Goal: Transaction & Acquisition: Purchase product/service

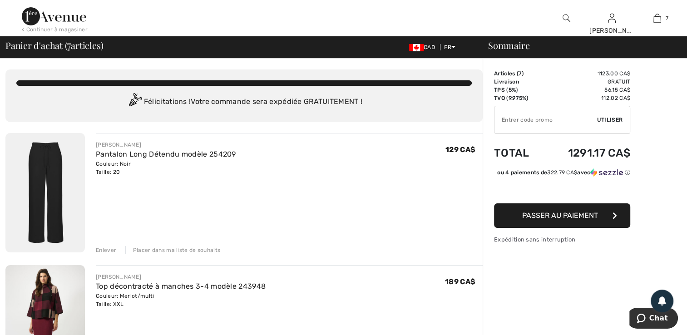
drag, startPoint x: 689, startPoint y: 331, endPoint x: 663, endPoint y: 102, distance: 230.9
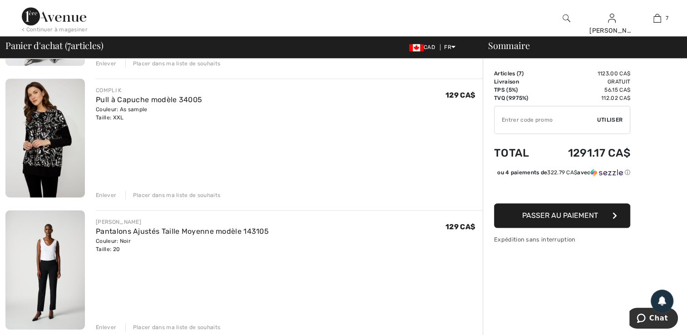
scroll to position [733, 0]
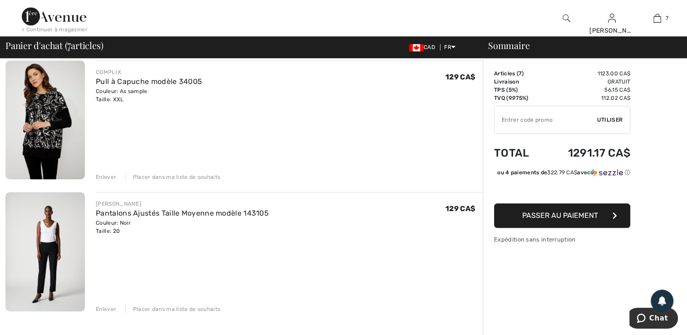
click at [109, 309] on div "Enlever" at bounding box center [106, 309] width 20 height 8
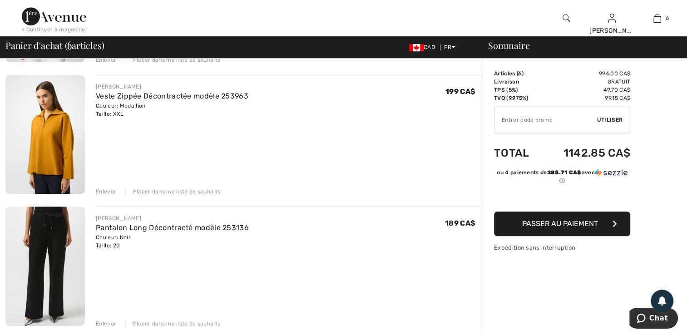
scroll to position [473, 0]
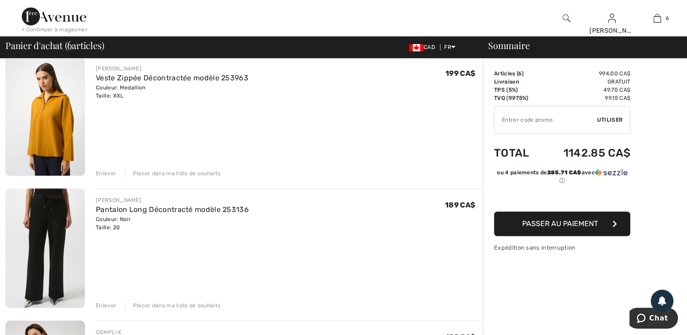
click at [100, 302] on div "Enlever" at bounding box center [106, 306] width 20 height 8
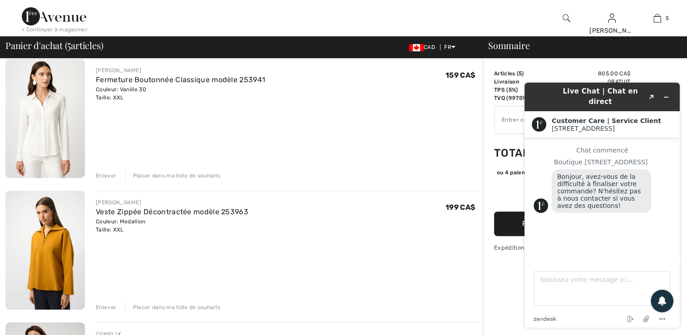
scroll to position [381, 0]
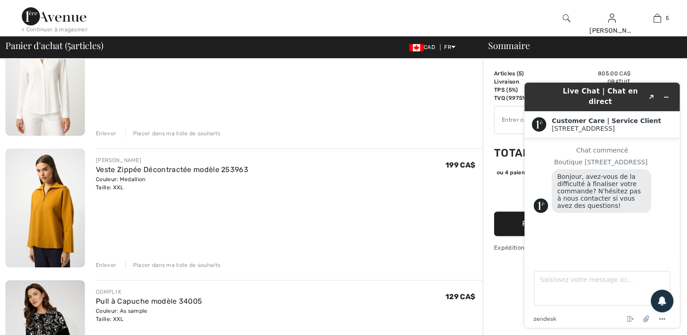
click at [105, 266] on div "Enlever" at bounding box center [106, 265] width 20 height 8
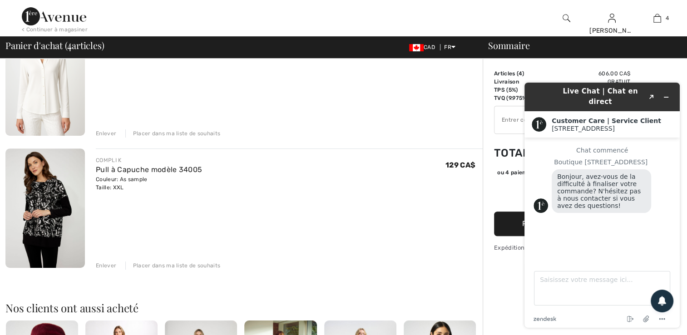
click at [684, 61] on div "Sommaire Description Articles ( 4 ) 606.00 CA$ Code promo 0.00 CA$ Livraison Gr…" at bounding box center [585, 168] width 204 height 981
click at [373, 10] on div at bounding box center [280, 18] width 344 height 36
click at [667, 94] on icon "Réduire le widget" at bounding box center [666, 97] width 6 height 6
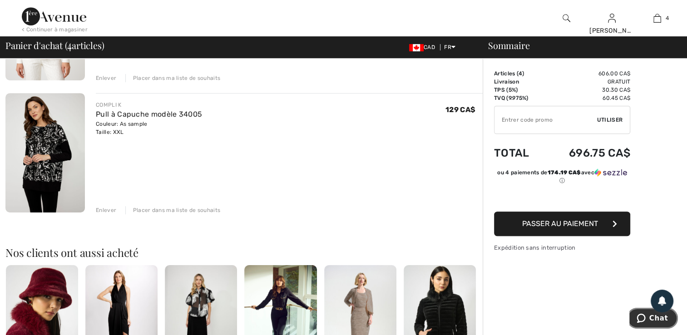
scroll to position [473, 0]
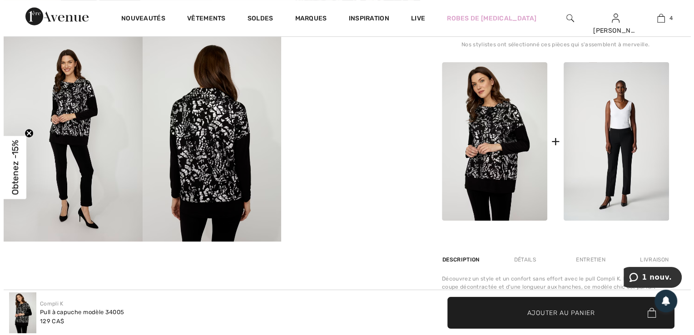
scroll to position [315, 0]
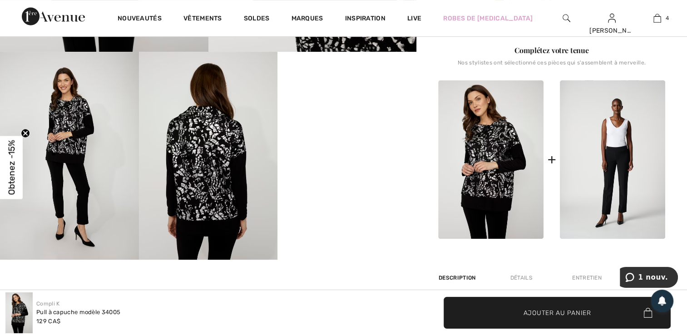
click at [204, 144] on img at bounding box center [208, 156] width 139 height 208
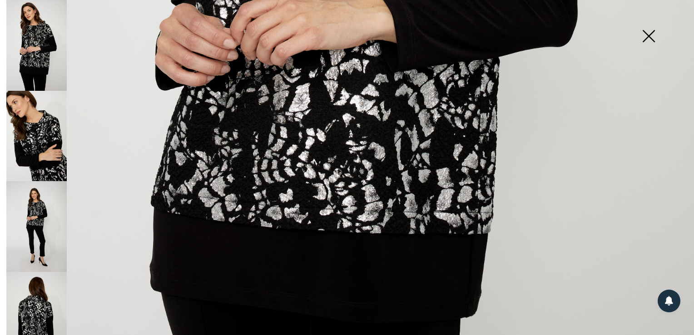
scroll to position [582, 0]
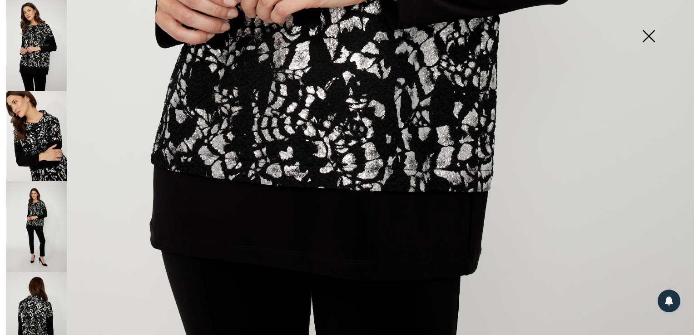
click at [59, 142] on img at bounding box center [36, 136] width 60 height 91
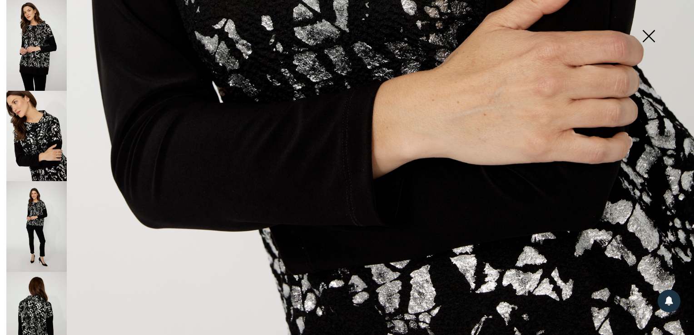
scroll to position [696, 0]
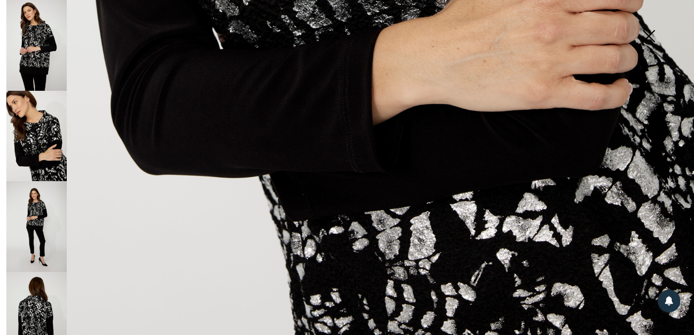
click at [31, 299] on img at bounding box center [36, 317] width 60 height 91
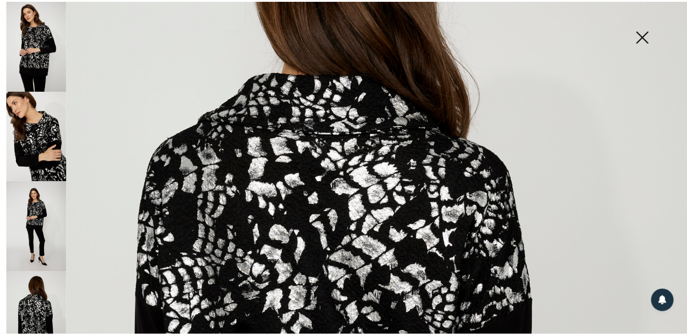
scroll to position [162, 0]
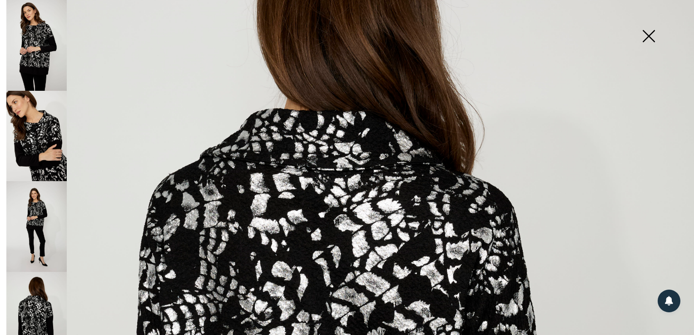
click at [49, 143] on img at bounding box center [36, 136] width 60 height 91
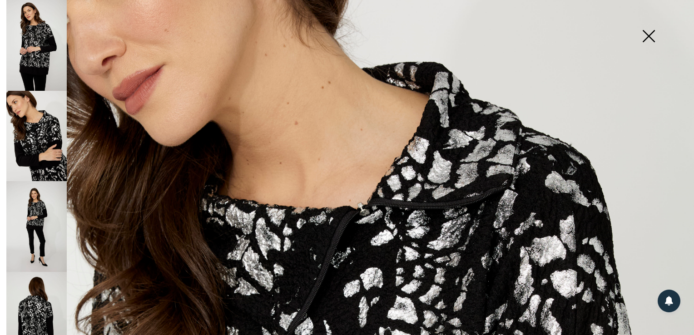
click at [652, 35] on img at bounding box center [648, 37] width 45 height 47
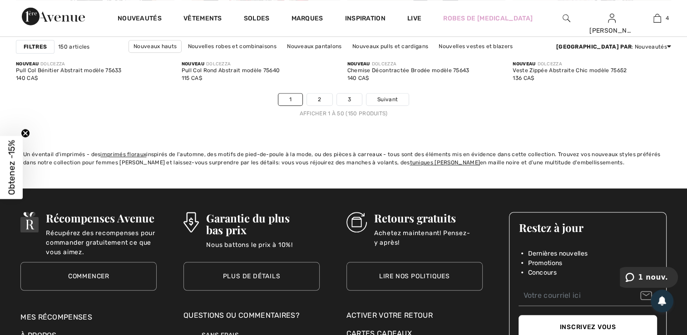
scroll to position [4301, 0]
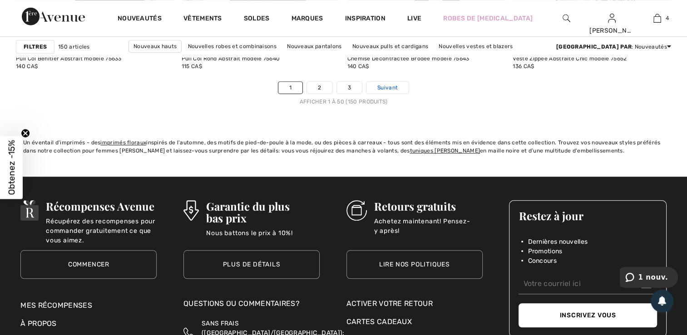
click at [397, 85] on span "Suivant" at bounding box center [388, 88] width 20 height 8
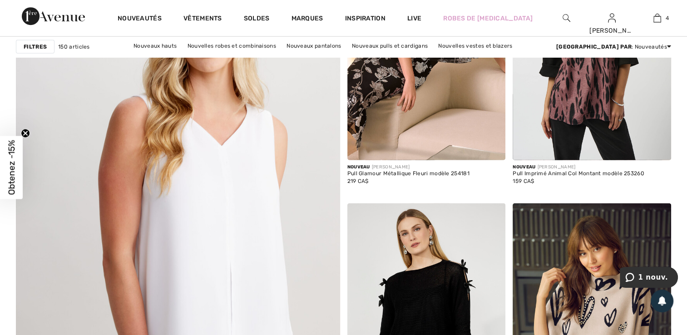
scroll to position [2369, 0]
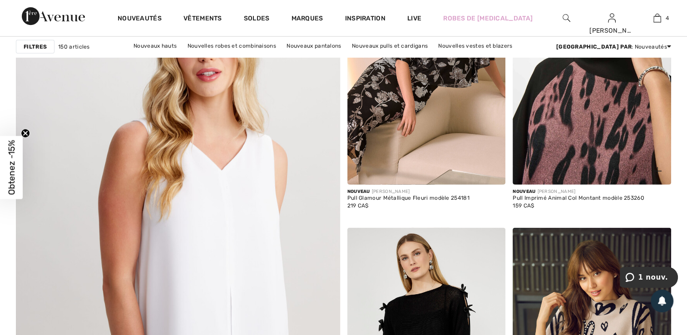
click at [608, 103] on img at bounding box center [592, 66] width 159 height 238
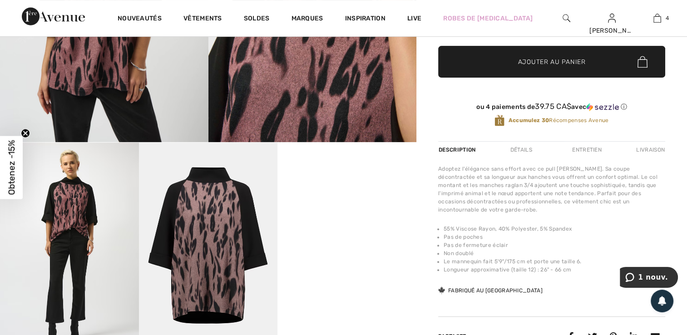
scroll to position [254, 0]
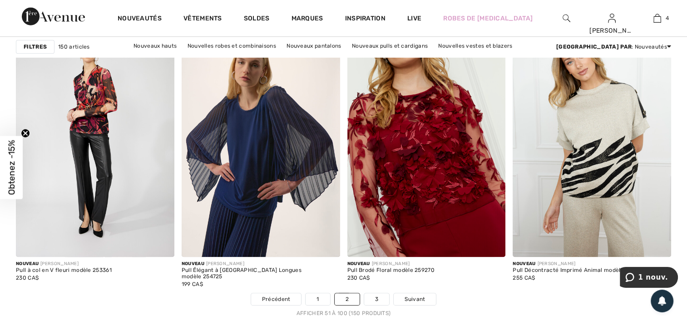
scroll to position [4131, 0]
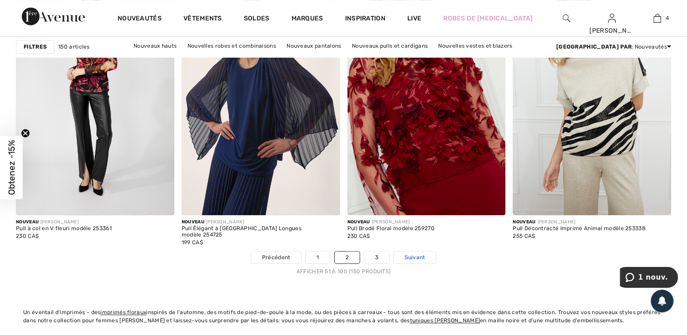
click at [420, 259] on span "Suivant" at bounding box center [415, 258] width 20 height 8
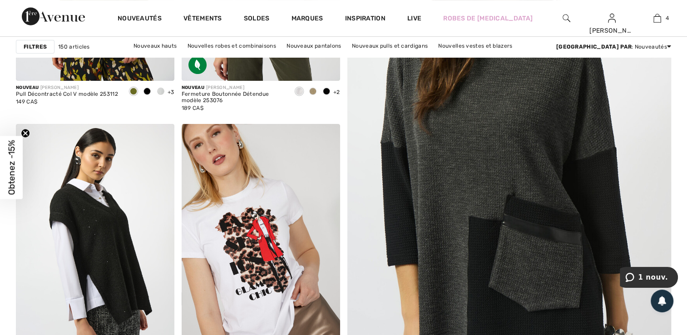
scroll to position [327, 0]
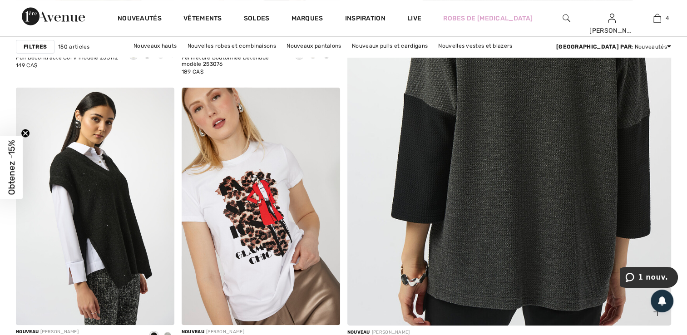
click at [514, 214] on img at bounding box center [509, 98] width 389 height 583
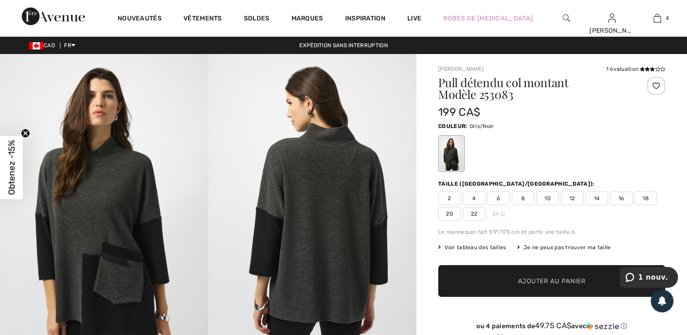
click at [102, 245] on img at bounding box center [104, 210] width 209 height 312
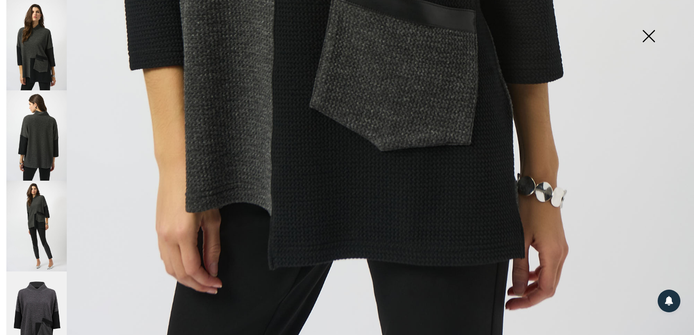
scroll to position [691, 0]
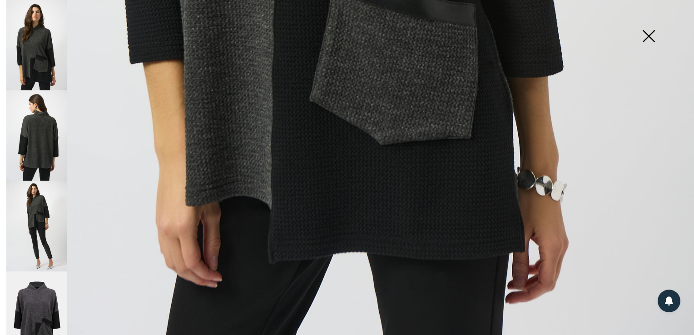
click at [43, 132] on img at bounding box center [36, 135] width 60 height 90
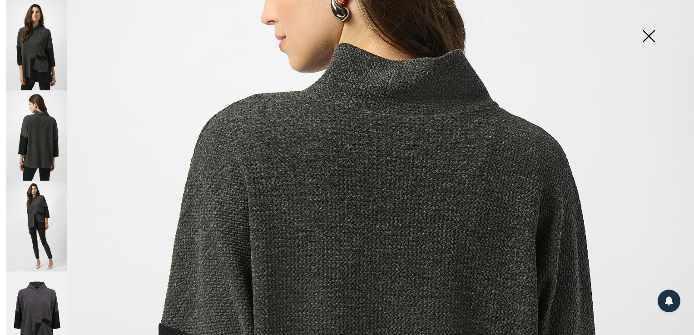
scroll to position [115, 0]
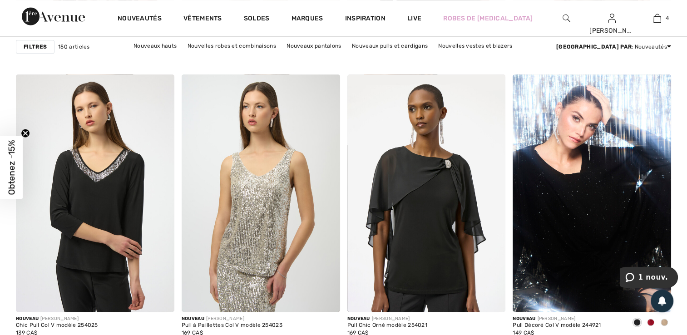
scroll to position [4071, 0]
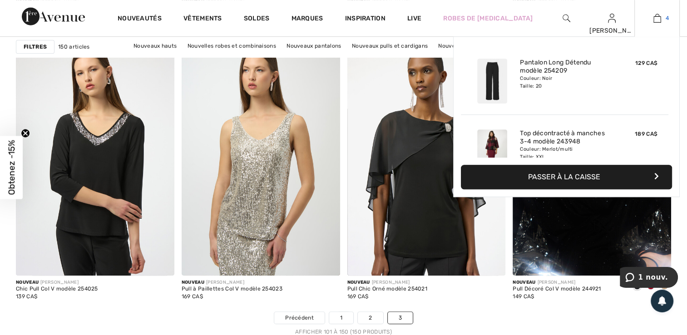
click at [656, 20] on img at bounding box center [658, 18] width 8 height 11
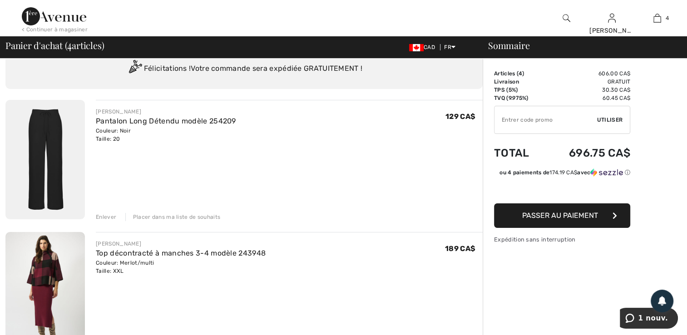
scroll to position [30, 0]
